Goal: Find specific page/section: Find specific page/section

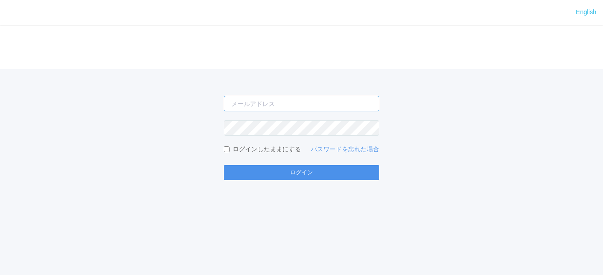
type input "[EMAIL_ADDRESS][DOMAIN_NAME]"
click at [306, 170] on button "ログイン" at bounding box center [301, 172] width 155 height 15
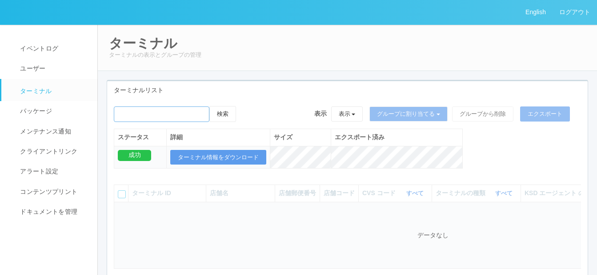
click at [156, 115] on input "emailSearch" at bounding box center [162, 115] width 96 height 16
paste input "北３５条"
click at [229, 116] on button "検索" at bounding box center [222, 114] width 27 height 16
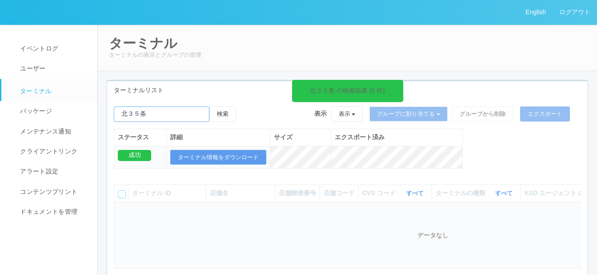
click at [147, 113] on input "emailSearch" at bounding box center [162, 115] width 96 height 16
type input "北"
paste input "RA69601755"
type input "RA69601755"
click at [226, 115] on button "検索" at bounding box center [222, 114] width 27 height 16
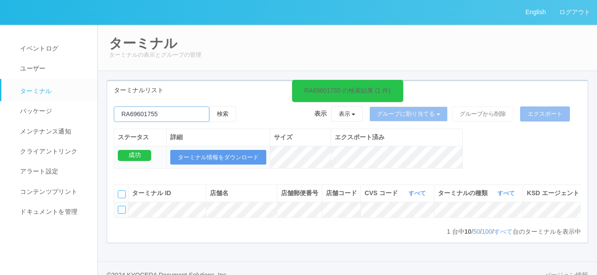
drag, startPoint x: 171, startPoint y: 114, endPoint x: 111, endPoint y: 113, distance: 59.5
click at [112, 114] on div "RA69601755 の検索結果 (1 件) 検索 表示 表示 すべてのターミナル 未割り当てのターミナル グループを追加 グループ名を編集 アーカイブ済みの…" at bounding box center [347, 142] width 480 height 72
paste input "ラルズマート北35条"
type input "ラルズマート北35条"
click at [222, 113] on button "検索" at bounding box center [222, 114] width 27 height 16
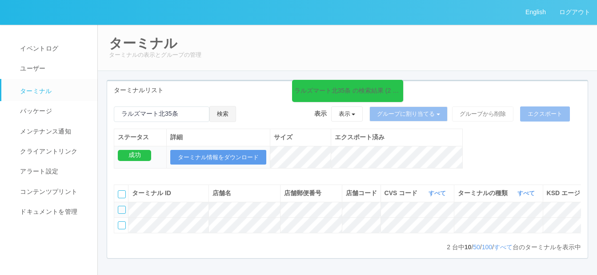
scroll to position [0, 194]
